Goal: Information Seeking & Learning: Learn about a topic

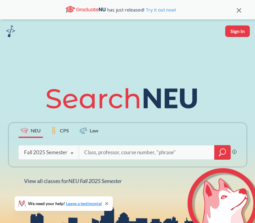
click at [41, 156] on div "Fall 2025 Semester" at bounding box center [45, 152] width 43 height 7
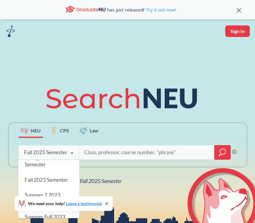
scroll to position [187, 0]
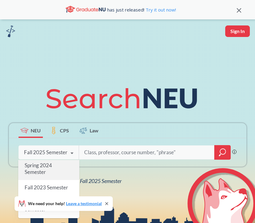
click at [46, 172] on div "Spring 2024 Semester" at bounding box center [48, 169] width 61 height 22
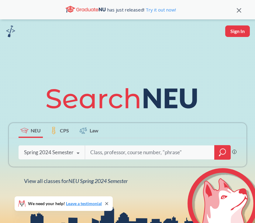
click at [137, 156] on input "search" at bounding box center [150, 152] width 120 height 13
type input ""[PERSON_NAME]""
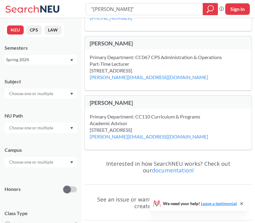
scroll to position [620, 0]
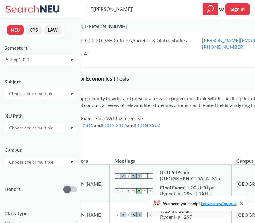
click at [101, 9] on input ""[PERSON_NAME]"" at bounding box center [144, 9] width 108 height 10
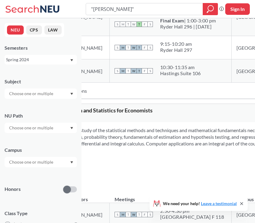
scroll to position [786, 0]
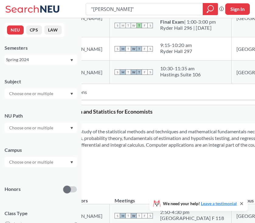
type input ""georges""
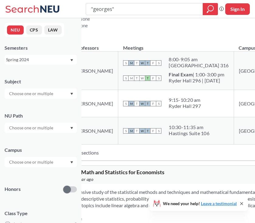
scroll to position [174, 0]
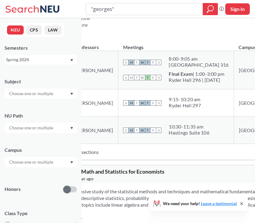
click at [32, 62] on div "Spring 2024" at bounding box center [37, 59] width 63 height 7
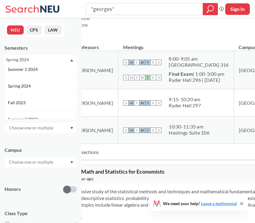
scroll to position [141, 0]
click at [25, 100] on span "Fall 2023" at bounding box center [17, 99] width 19 height 7
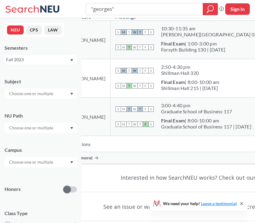
scroll to position [307, 0]
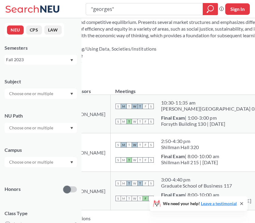
click at [24, 61] on div "Fall 2023" at bounding box center [37, 59] width 63 height 7
click at [25, 100] on span "Spring 2023" at bounding box center [20, 98] width 24 height 7
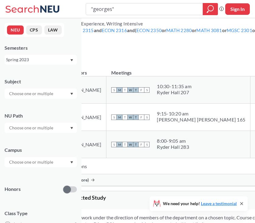
scroll to position [451, 0]
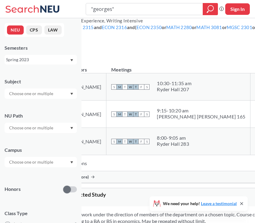
click at [116, 183] on div "Show all sections (2 more)" at bounding box center [209, 178] width 348 height 12
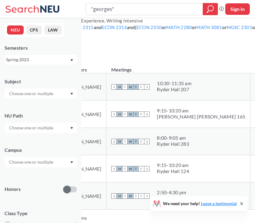
click at [49, 62] on div "Spring 2023" at bounding box center [37, 59] width 63 height 7
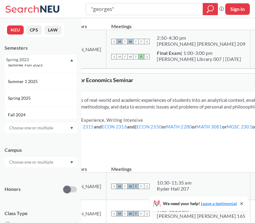
scroll to position [43, 0]
click at [34, 99] on div "Spring 2025" at bounding box center [42, 97] width 69 height 7
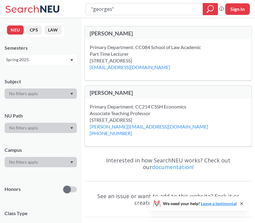
click at [35, 62] on div "Spring 2025" at bounding box center [37, 59] width 63 height 7
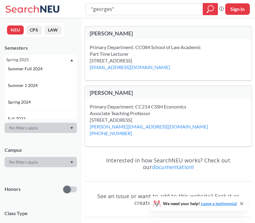
scroll to position [124, 0]
click at [30, 97] on span "Spring 2024" at bounding box center [20, 99] width 24 height 7
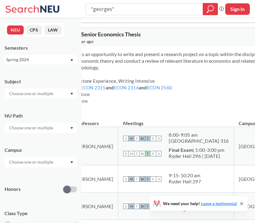
scroll to position [95, 0]
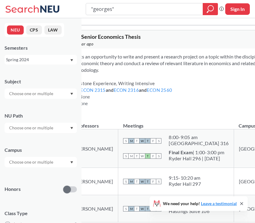
click at [49, 57] on div "Spring 2024" at bounding box center [37, 59] width 63 height 7
click at [32, 85] on div "Fall 2024" at bounding box center [42, 84] width 69 height 7
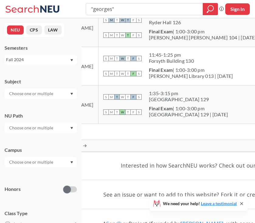
scroll to position [717, 0]
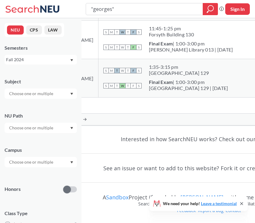
click at [45, 60] on div "Fall 2024" at bounding box center [37, 59] width 63 height 7
click at [33, 94] on div "Fall 2023" at bounding box center [42, 97] width 69 height 7
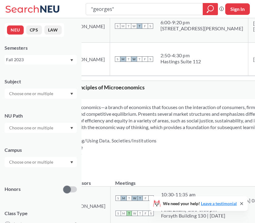
scroll to position [214, 0]
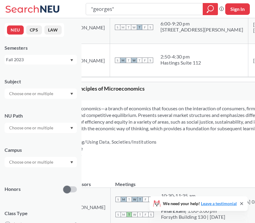
click at [29, 63] on div "Fall 2023" at bounding box center [37, 59] width 63 height 7
click at [33, 90] on span "Summer 1 2024" at bounding box center [23, 91] width 31 height 7
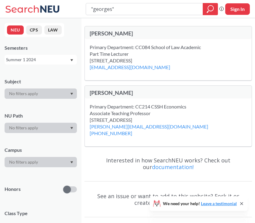
click at [26, 61] on div "Summer 1 2024" at bounding box center [37, 59] width 63 height 7
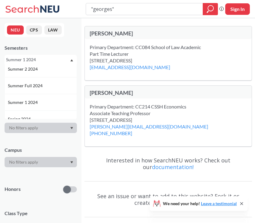
scroll to position [105, 0]
click at [32, 70] on span "Summer 2 2024" at bounding box center [23, 68] width 31 height 7
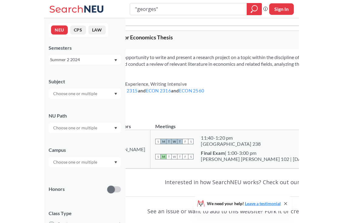
scroll to position [94, 0]
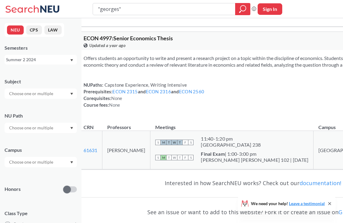
click at [38, 63] on div "Summer 2 2024" at bounding box center [41, 60] width 72 height 10
click at [31, 87] on span "Spring 2025" at bounding box center [20, 85] width 24 height 7
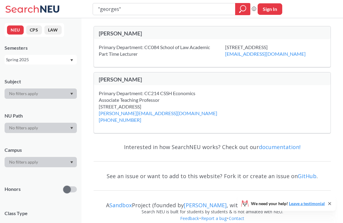
click at [30, 58] on div "Spring 2025" at bounding box center [37, 59] width 63 height 7
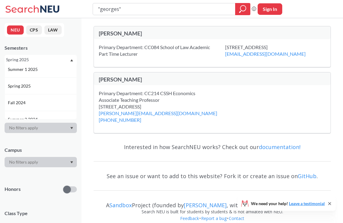
scroll to position [66, 0]
click at [27, 94] on div "Fall 2024" at bounding box center [41, 90] width 72 height 17
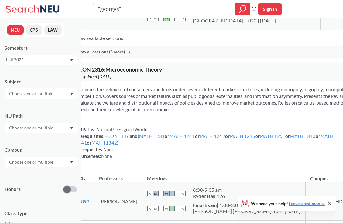
scroll to position [498, 0]
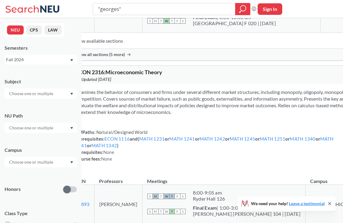
click at [20, 61] on div "Fall 2024" at bounding box center [37, 59] width 63 height 7
click at [26, 77] on span "Fall 2022" at bounding box center [17, 76] width 19 height 7
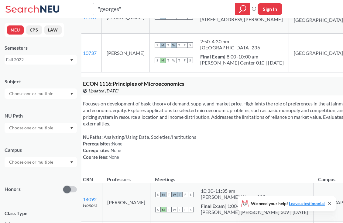
scroll to position [426, 0]
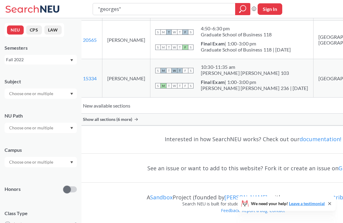
click at [45, 60] on div "Fall 2022" at bounding box center [37, 59] width 63 height 7
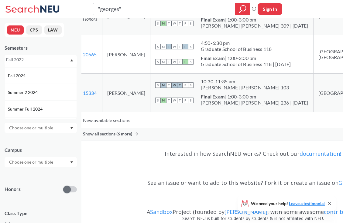
scroll to position [89, 0]
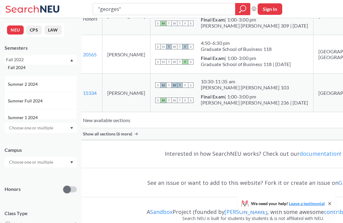
click at [32, 69] on div "Fall 2024" at bounding box center [42, 67] width 69 height 7
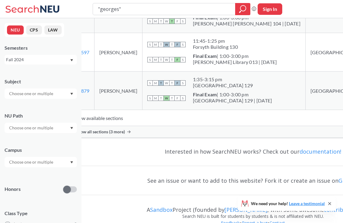
scroll to position [717, 0]
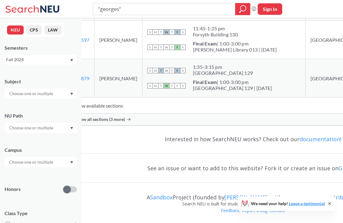
click at [34, 60] on div "Fall 2024" at bounding box center [37, 59] width 63 height 7
click at [32, 102] on div "Spring 2024" at bounding box center [42, 105] width 69 height 7
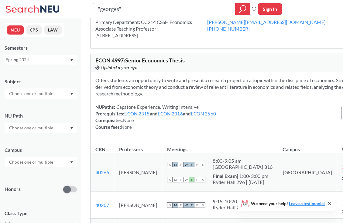
scroll to position [71, 0]
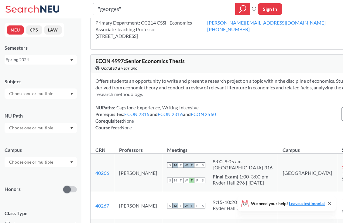
click at [26, 64] on div "Spring 2024" at bounding box center [41, 60] width 72 height 10
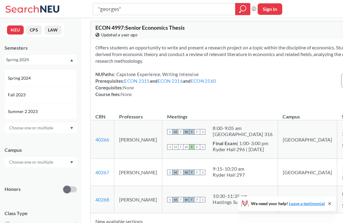
scroll to position [146, 0]
click at [29, 95] on div "Fall 2023" at bounding box center [42, 94] width 69 height 7
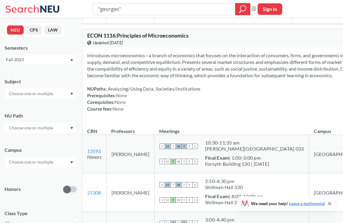
scroll to position [265, 0]
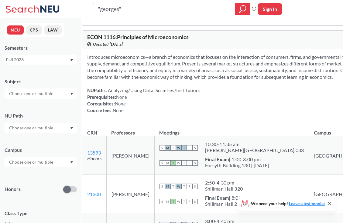
click at [22, 60] on div "Fall 2023" at bounding box center [37, 59] width 63 height 7
click at [28, 86] on div "Fall 2022" at bounding box center [41, 81] width 72 height 17
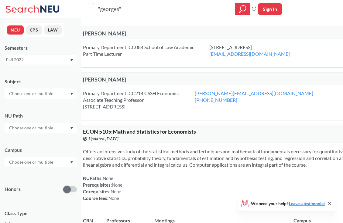
click at [30, 61] on div "Fall 2022" at bounding box center [37, 59] width 63 height 7
click at [33, 105] on div "Spring 2022" at bounding box center [41, 100] width 72 height 17
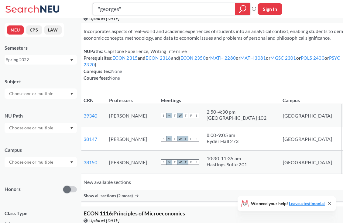
scroll to position [295, 0]
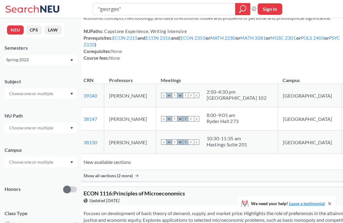
click at [161, 84] on th "Meetings" at bounding box center [217, 77] width 122 height 13
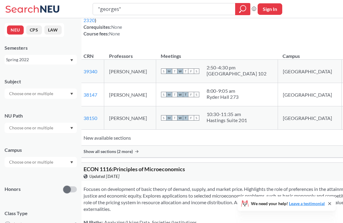
click at [156, 60] on th "Professors" at bounding box center [130, 53] width 52 height 13
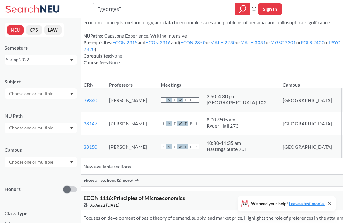
click at [151, 66] on div "NUPaths: Capstone Experience, Writing Intensive Prerequisites: ECON 2315 and EC…" at bounding box center [215, 48] width 263 height 33
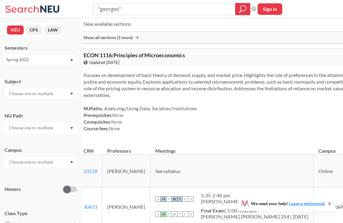
scroll to position [452, 0]
click at [133, 40] on span "Show all sections (2 more)" at bounding box center [108, 37] width 49 height 5
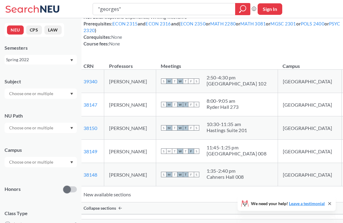
scroll to position [324, 0]
